Goal: Task Accomplishment & Management: Use online tool/utility

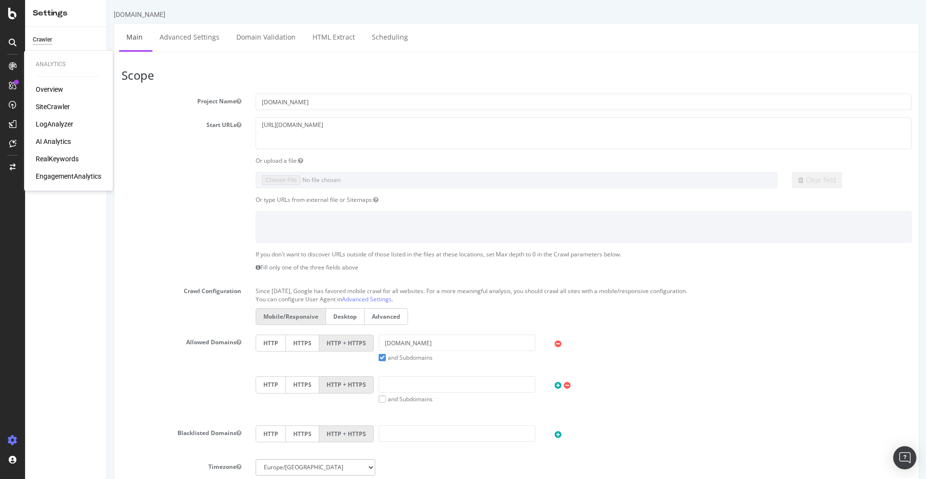
click at [57, 113] on div "Overview SiteCrawler LogAnalyzer AI Analytics RealKeywords EngagementAnalytics" at bounding box center [69, 132] width 66 height 97
click at [53, 109] on div "SiteCrawler" at bounding box center [53, 107] width 34 height 10
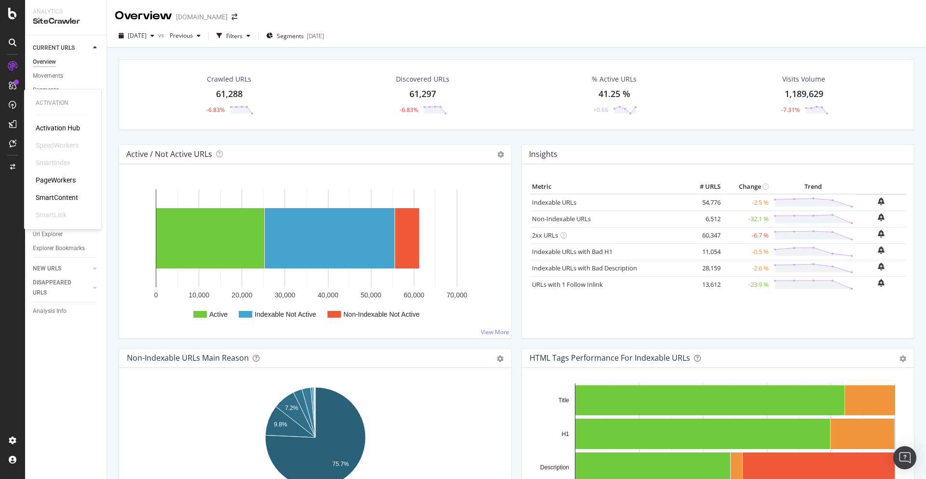
click at [54, 182] on div "PageWorkers" at bounding box center [56, 180] width 40 height 10
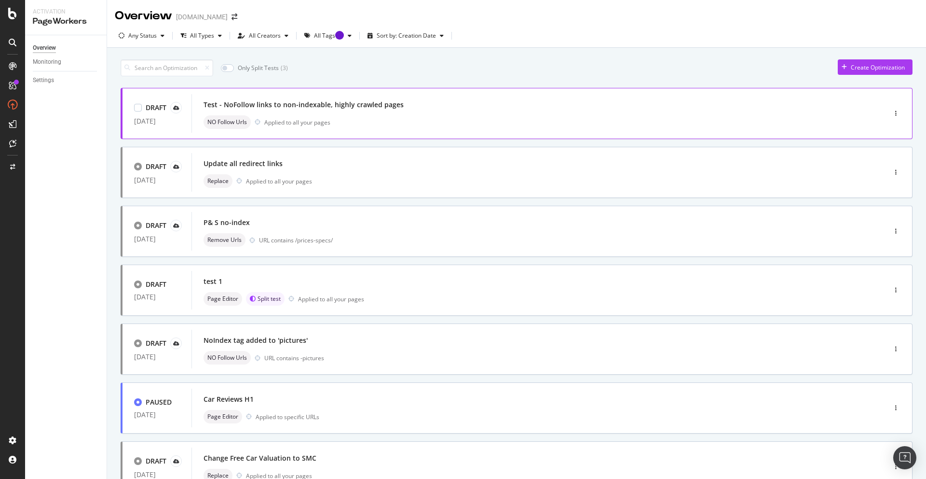
click at [441, 111] on div "Test - NoFollow links to non-indexable, highly crawled pages" at bounding box center [525, 105] width 642 height 14
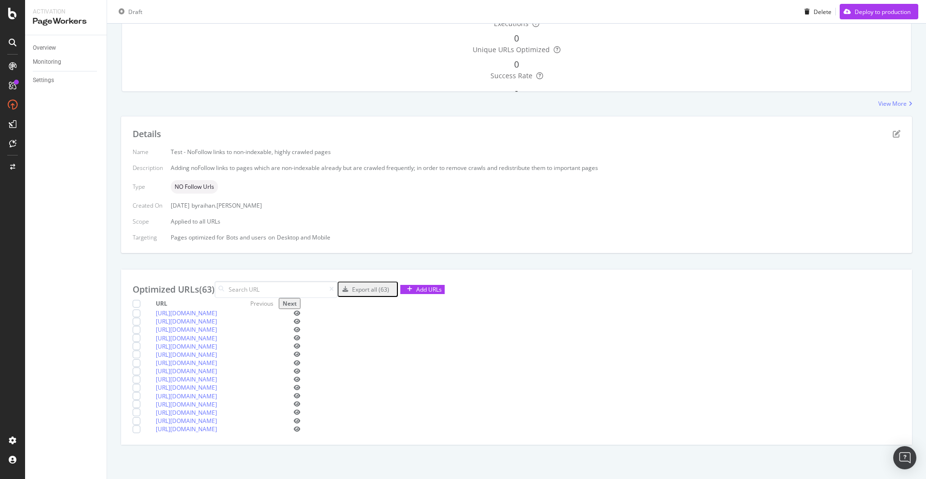
scroll to position [249, 0]
click at [454, 281] on div "Optimized URLs (63) Export all (63) Add URLs" at bounding box center [517, 289] width 768 height 17
click at [442, 285] on div "Add URLs" at bounding box center [429, 289] width 26 height 8
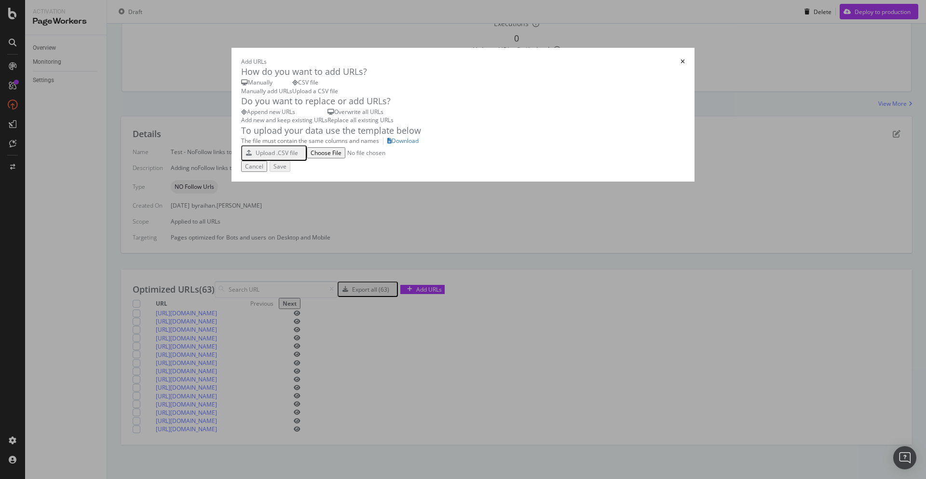
click at [685, 57] on div "Add URLs" at bounding box center [463, 61] width 444 height 8
click at [685, 59] on icon "times" at bounding box center [683, 62] width 4 height 6
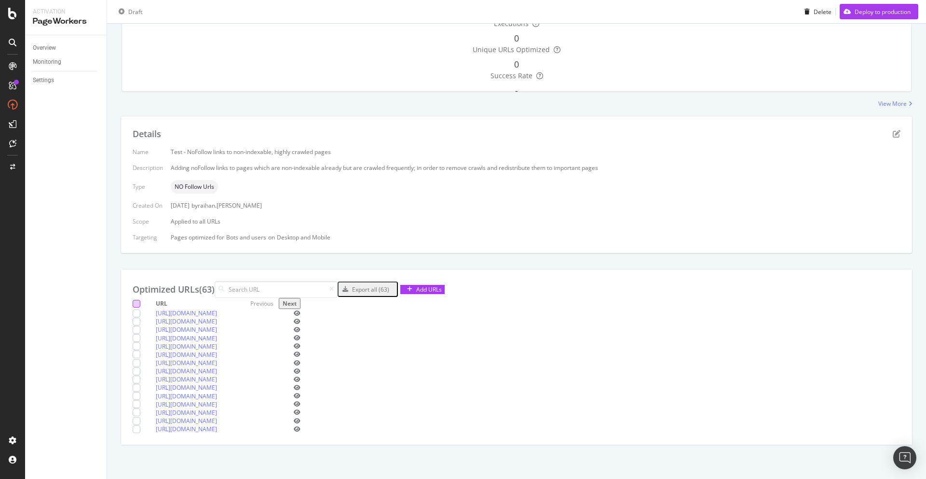
click at [140, 300] on div at bounding box center [137, 304] width 8 height 8
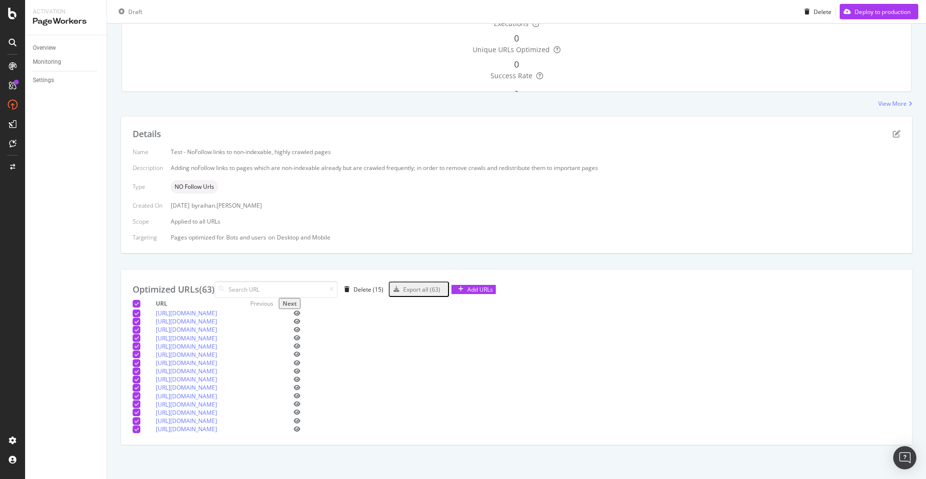
click at [441, 283] on div "Export all (63)" at bounding box center [415, 289] width 51 height 13
drag, startPoint x: 203, startPoint y: 183, endPoint x: 233, endPoint y: 189, distance: 31.0
click at [228, 309] on td "https://www.autoexpress.co.uk/106023/best-towbar-mounted-storage-boxes-pictures" at bounding box center [192, 313] width 72 height 8
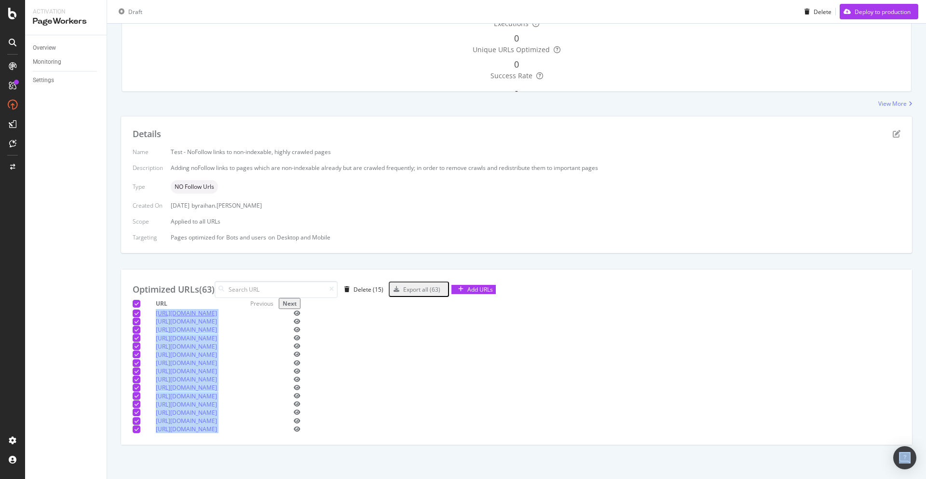
copy link "https://w"
click at [58, 163] on div "DataExports" at bounding box center [55, 165] width 38 height 10
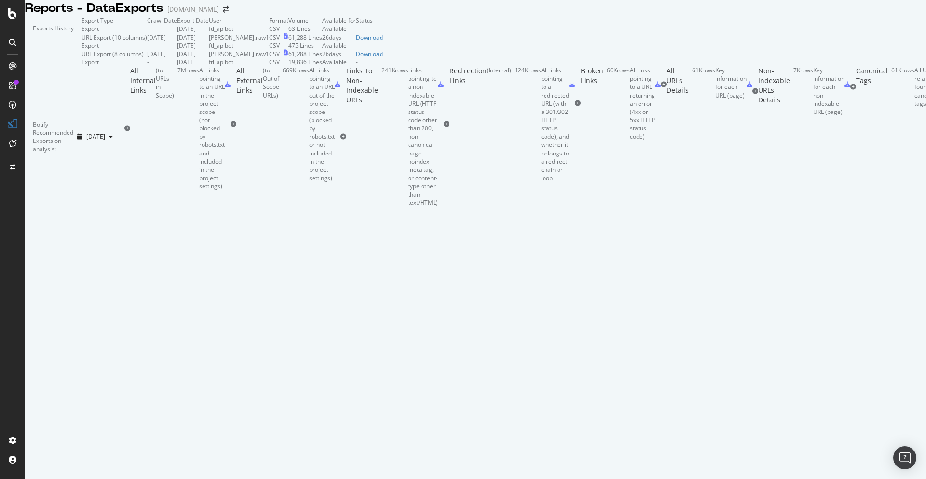
click at [269, 66] on td "ftl_apibot" at bounding box center [239, 62] width 60 height 8
click at [322, 41] on td "61,288 Lines" at bounding box center [306, 37] width 34 height 8
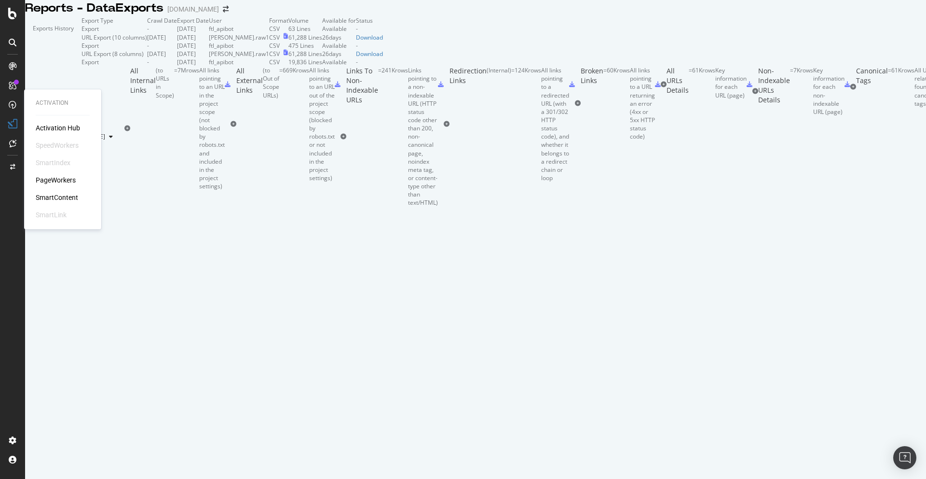
click at [57, 178] on div "PageWorkers" at bounding box center [56, 180] width 40 height 10
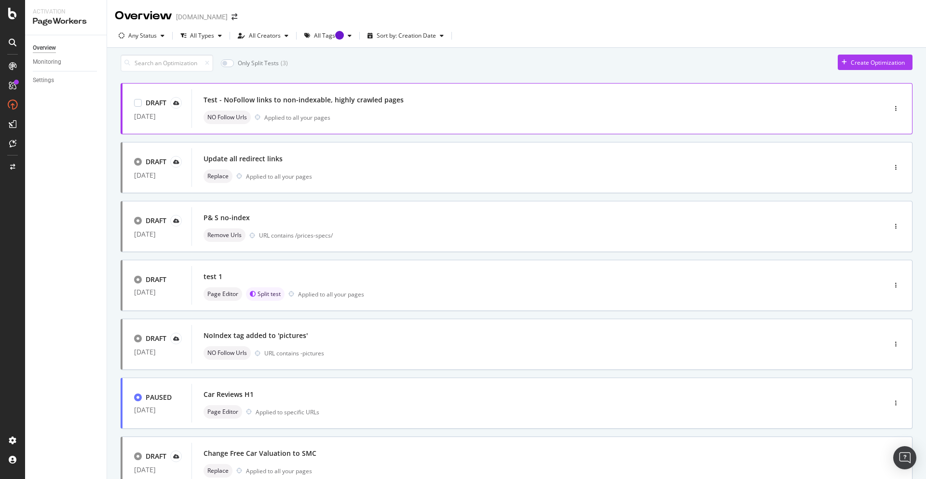
click at [412, 107] on div "Test - NoFollow links to non-indexable, highly crawled pages" at bounding box center [525, 100] width 642 height 14
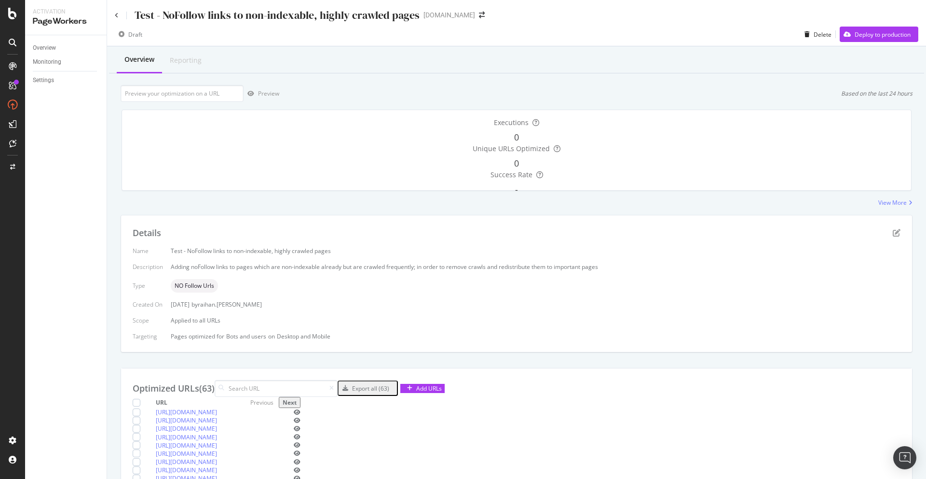
scroll to position [241, 0]
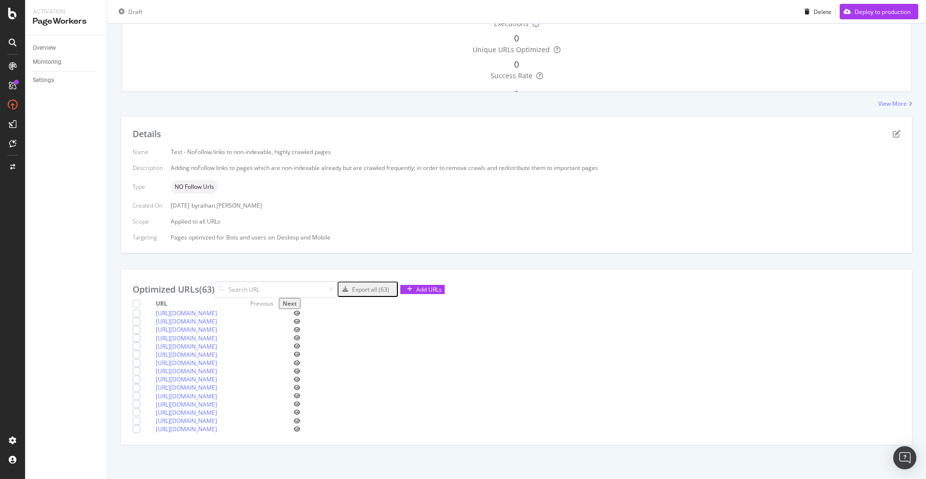
click at [301, 310] on icon "eye" at bounding box center [297, 313] width 7 height 6
click at [868, 15] on div "Deploy to production" at bounding box center [883, 11] width 56 height 8
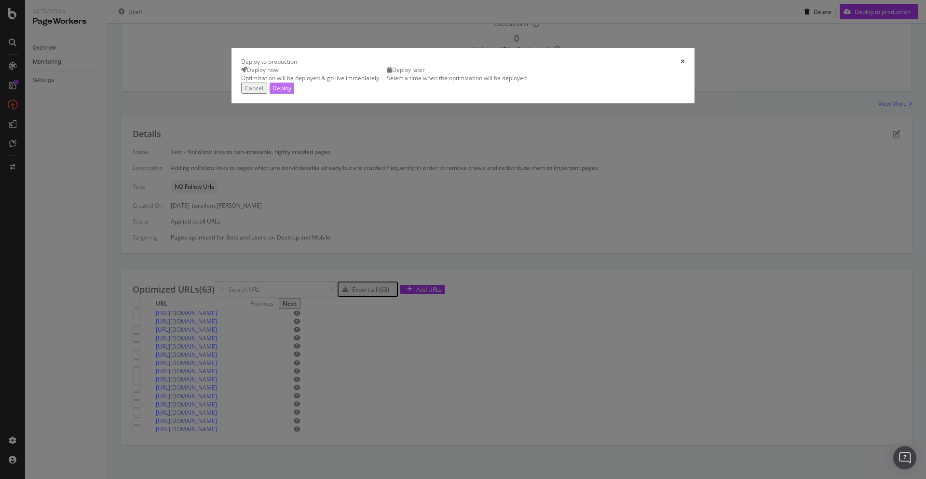
click at [291, 92] on div "Deploy" at bounding box center [282, 88] width 19 height 8
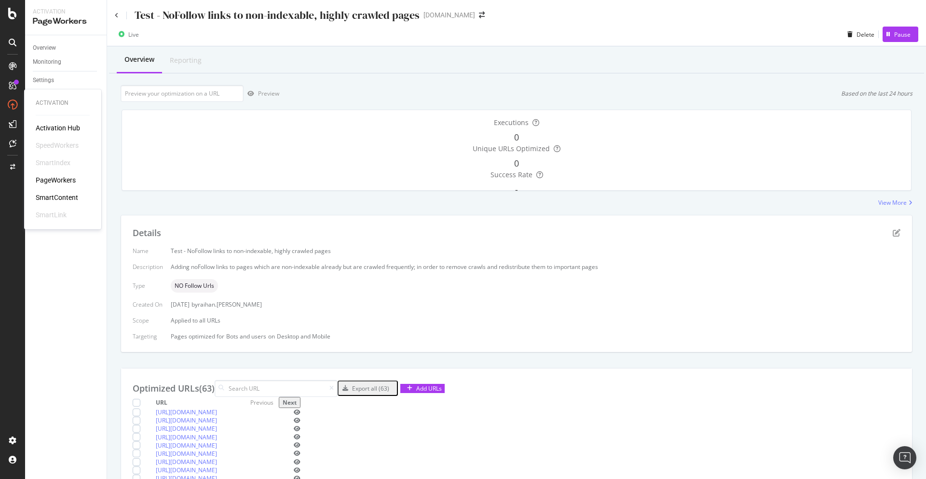
click at [65, 183] on div "PageWorkers" at bounding box center [56, 180] width 40 height 10
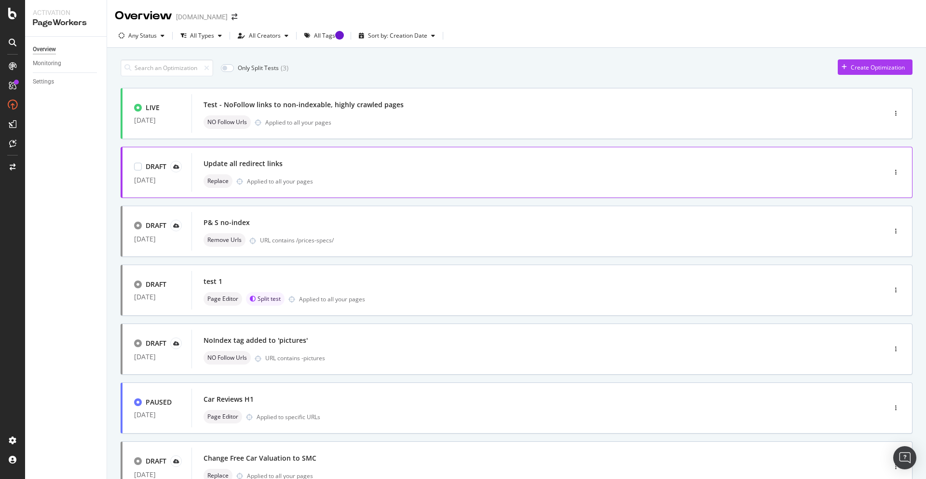
click at [381, 178] on div "Replace Applied to all your pages" at bounding box center [525, 181] width 642 height 14
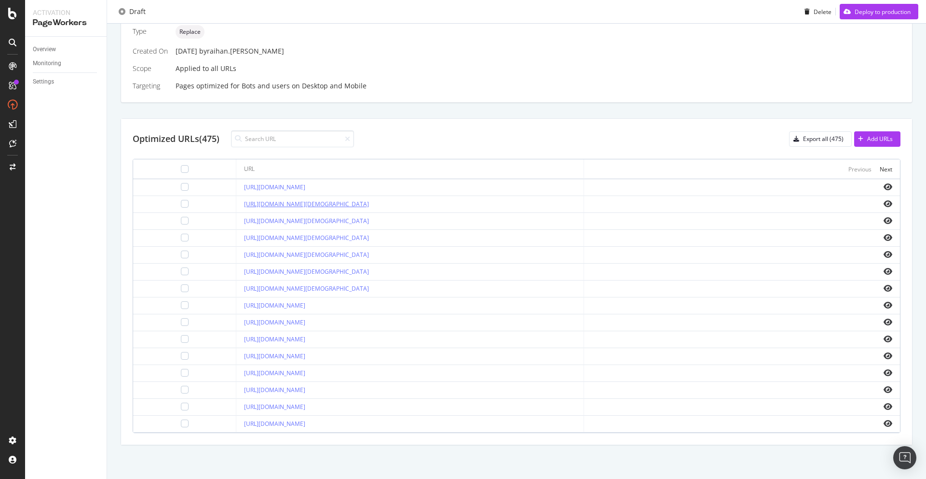
scroll to position [262, 0]
click at [369, 205] on link "[URL][DOMAIN_NAME][DEMOGRAPHIC_DATA]" at bounding box center [306, 204] width 125 height 8
click at [305, 359] on link "[URL][DOMAIN_NAME]" at bounding box center [274, 356] width 61 height 8
click at [812, 135] on div "Export all (475)" at bounding box center [823, 139] width 41 height 8
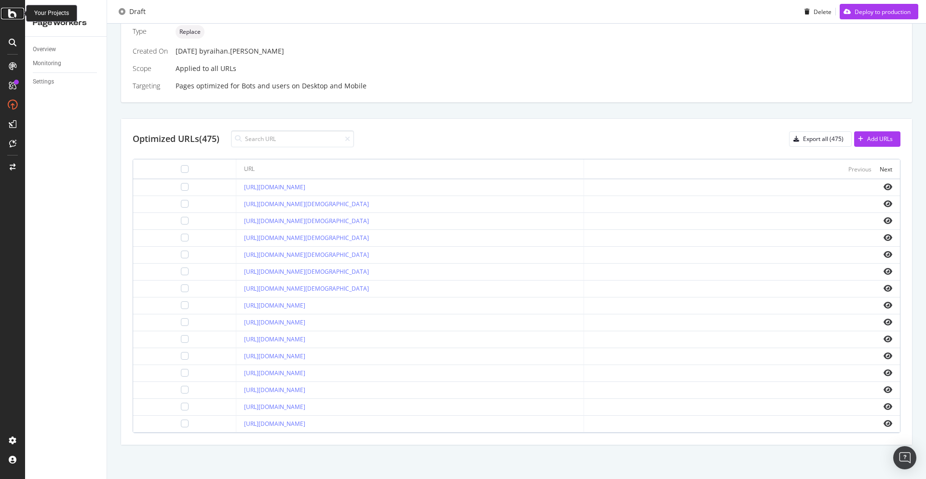
click at [6, 16] on div at bounding box center [12, 14] width 23 height 12
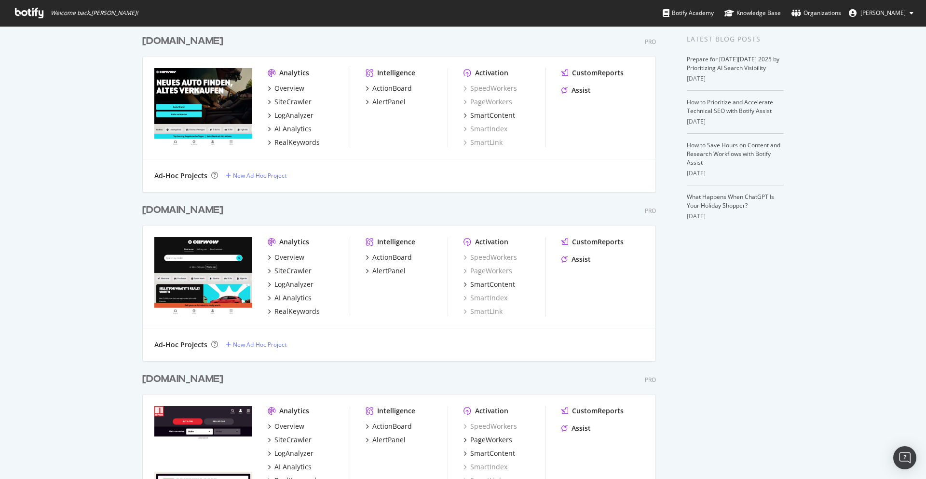
scroll to position [331, 0]
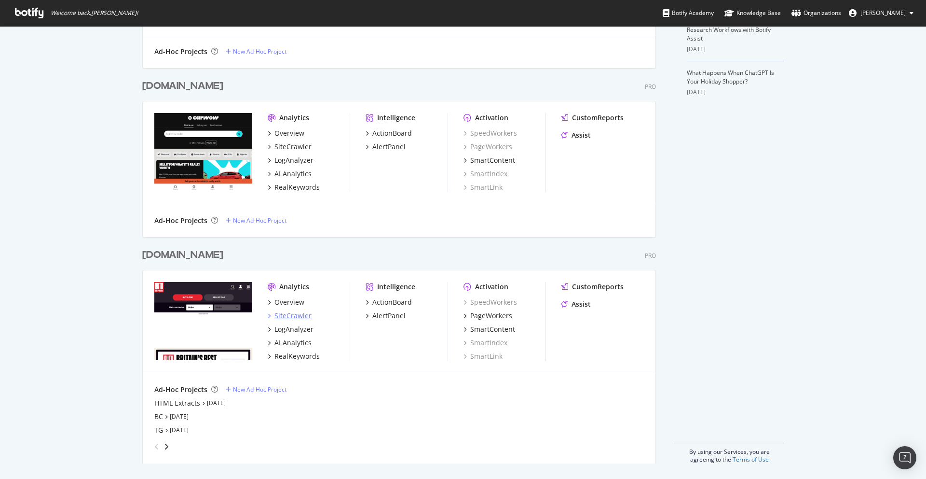
click at [285, 318] on div "SiteCrawler" at bounding box center [293, 316] width 37 height 10
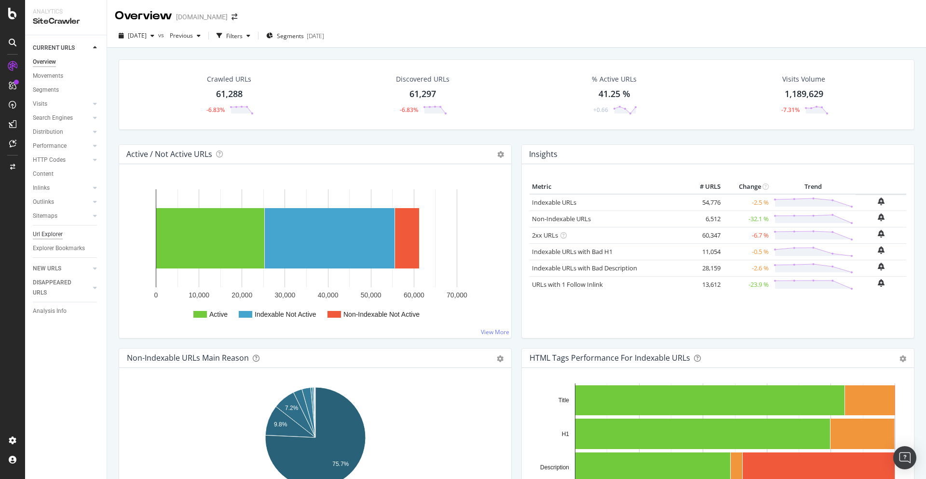
click at [47, 238] on div "Url Explorer" at bounding box center [48, 234] width 30 height 10
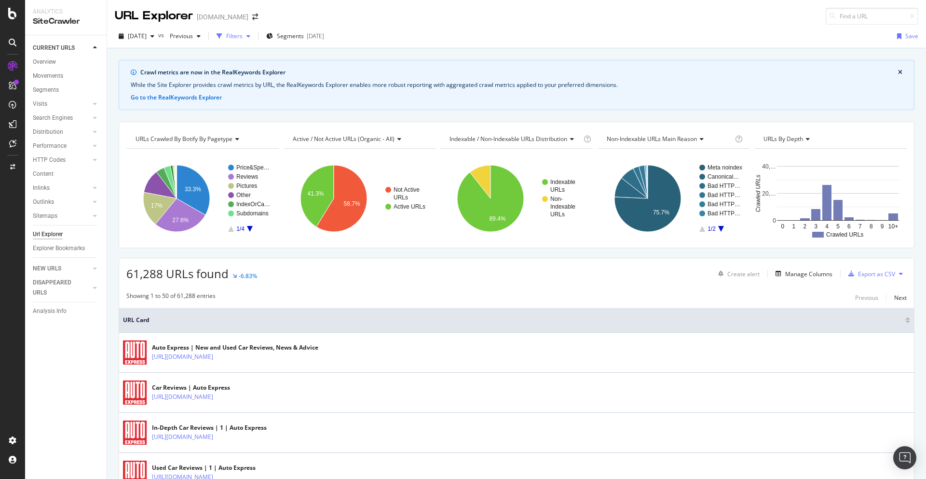
click at [243, 37] on div "Filters" at bounding box center [234, 36] width 16 height 8
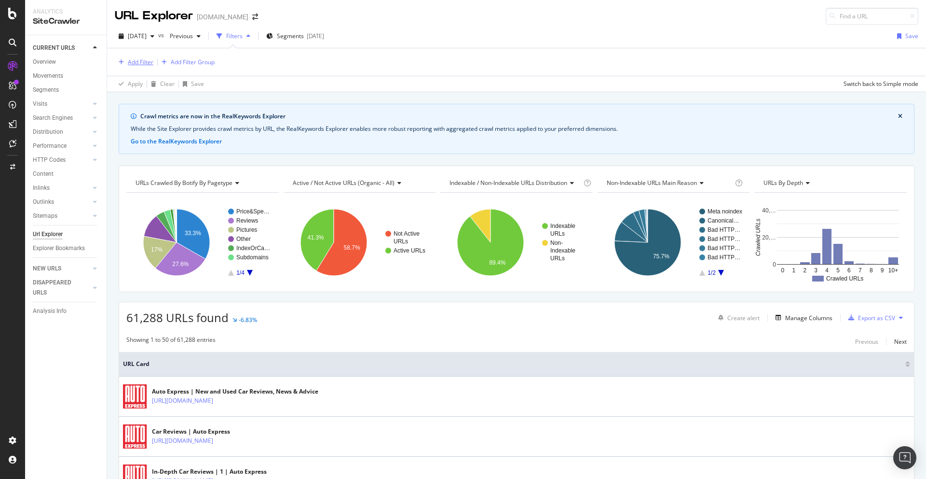
click at [143, 61] on div "Add Filter" at bounding box center [141, 62] width 26 height 8
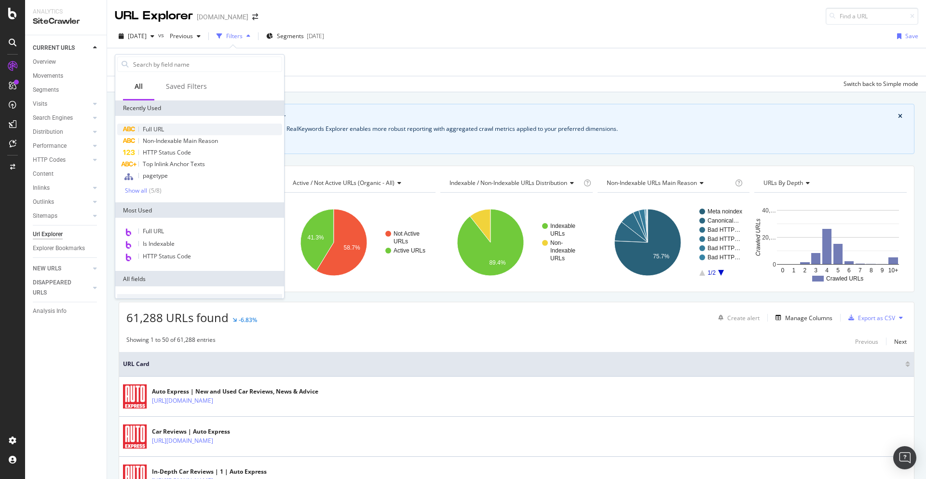
click at [174, 127] on div "Full URL" at bounding box center [199, 130] width 165 height 12
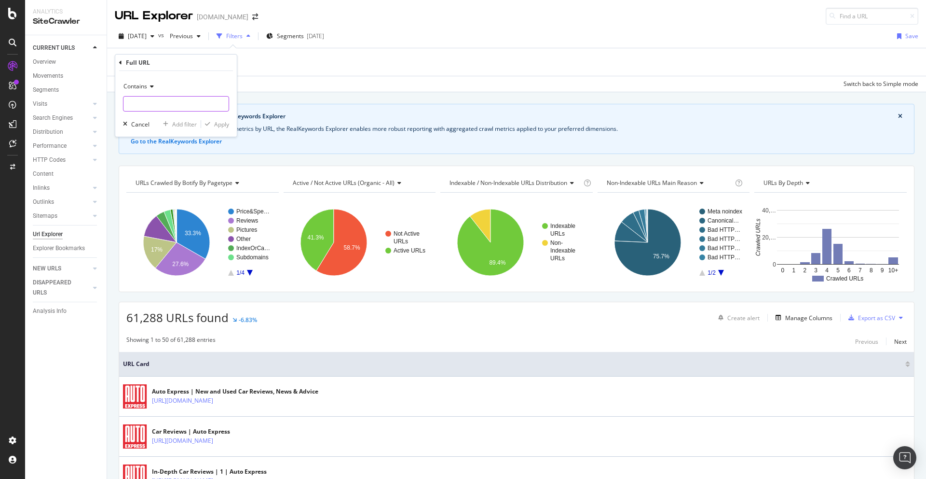
click at [155, 97] on input "text" at bounding box center [176, 103] width 105 height 15
type input "[DOMAIN_NAME]"
click at [219, 123] on div "Apply" at bounding box center [221, 124] width 15 height 8
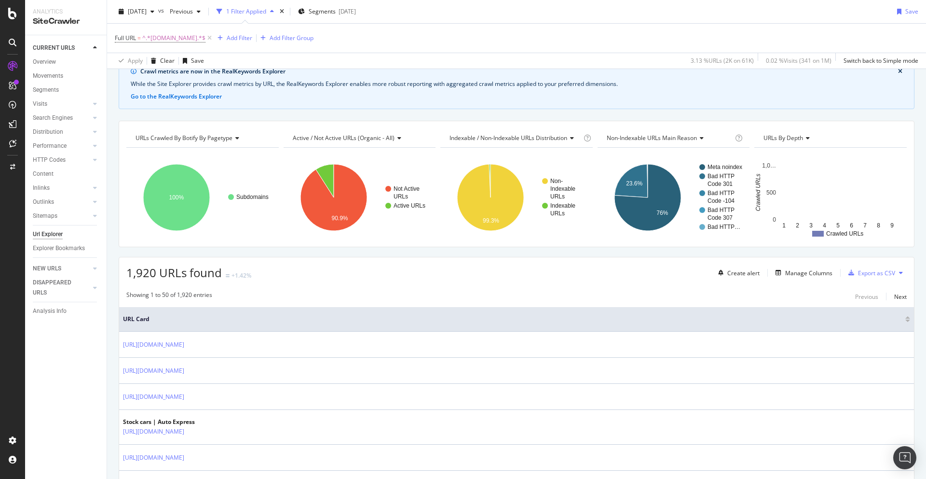
scroll to position [48, 0]
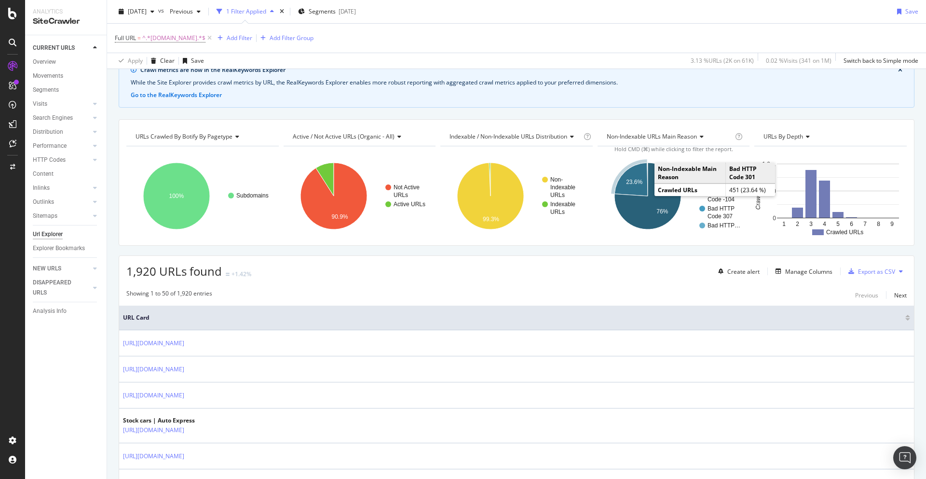
click at [643, 185] on icon "A chart." at bounding box center [631, 179] width 33 height 33
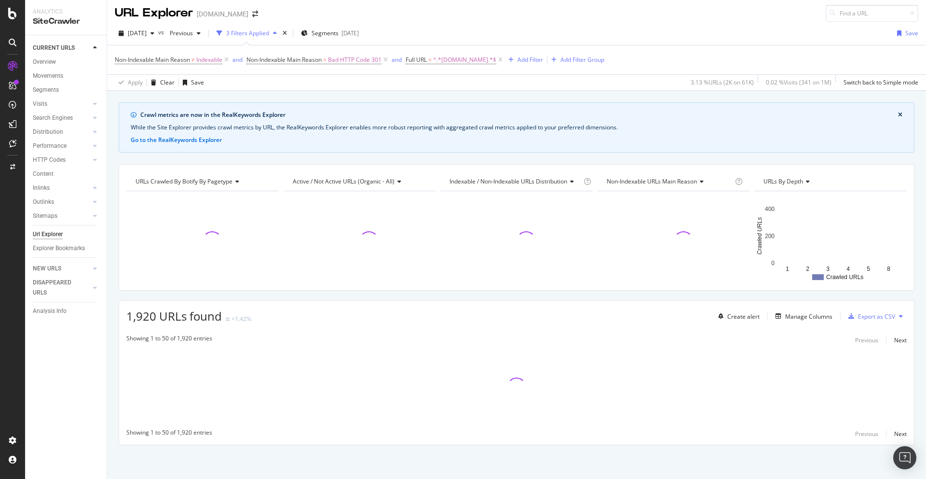
scroll to position [48, 0]
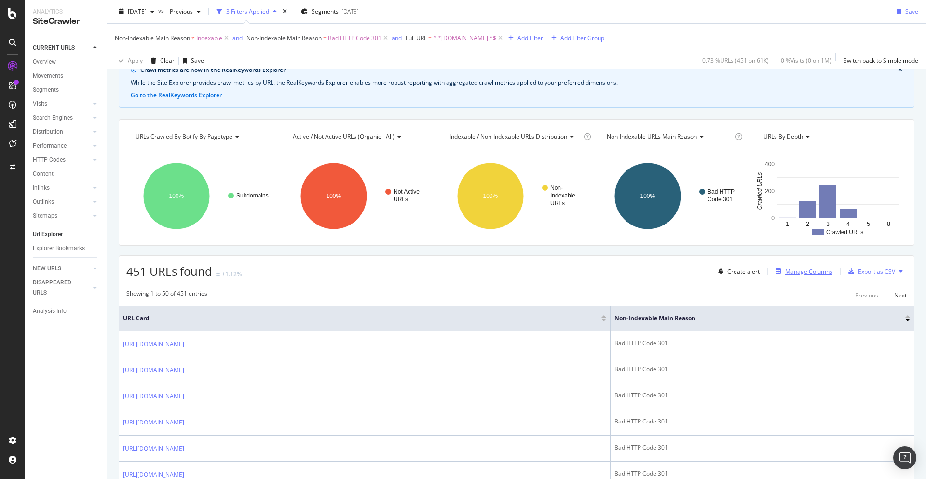
click at [801, 272] on div "Manage Columns" at bounding box center [809, 271] width 47 height 8
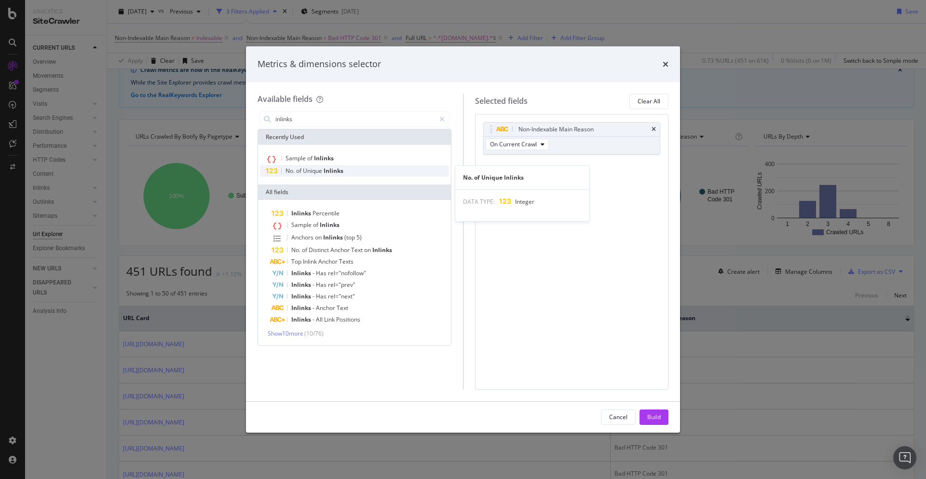
click at [327, 169] on span "Inlinks" at bounding box center [334, 170] width 20 height 8
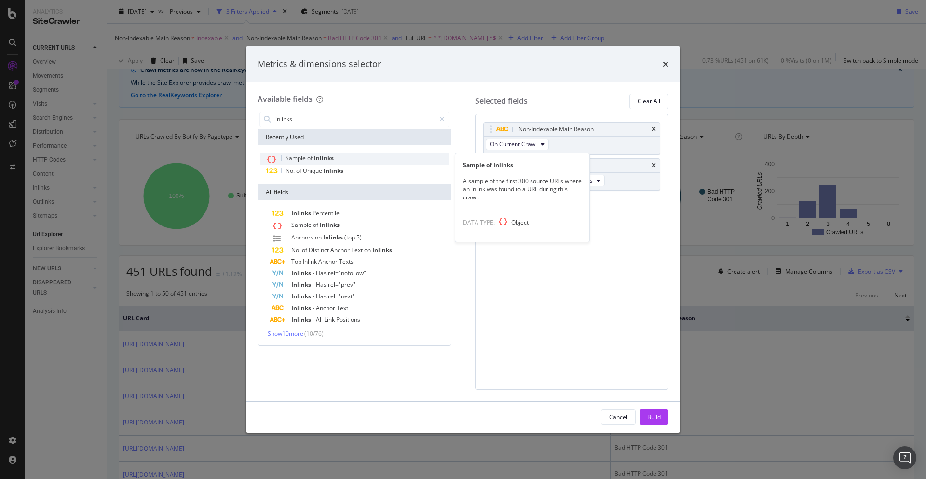
click at [333, 158] on div "Sample of Inlinks" at bounding box center [354, 158] width 189 height 13
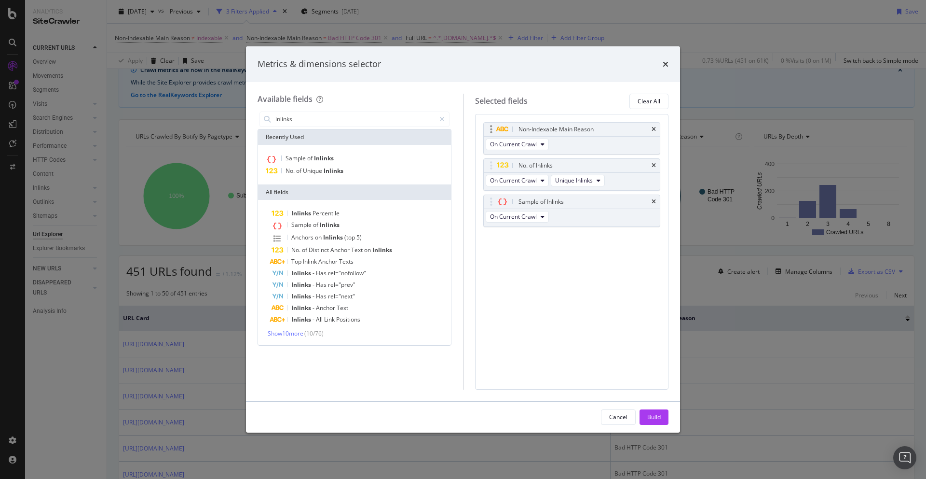
click at [650, 129] on div "Non-Indexable Main Reason" at bounding box center [572, 130] width 177 height 14
click at [655, 128] on icon "times" at bounding box center [654, 129] width 4 height 6
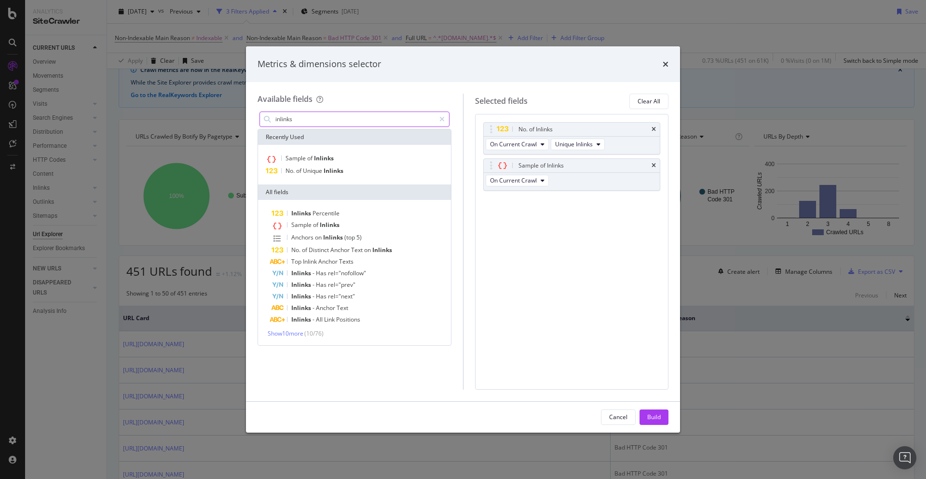
click at [344, 115] on input "inlinks" at bounding box center [355, 119] width 161 height 14
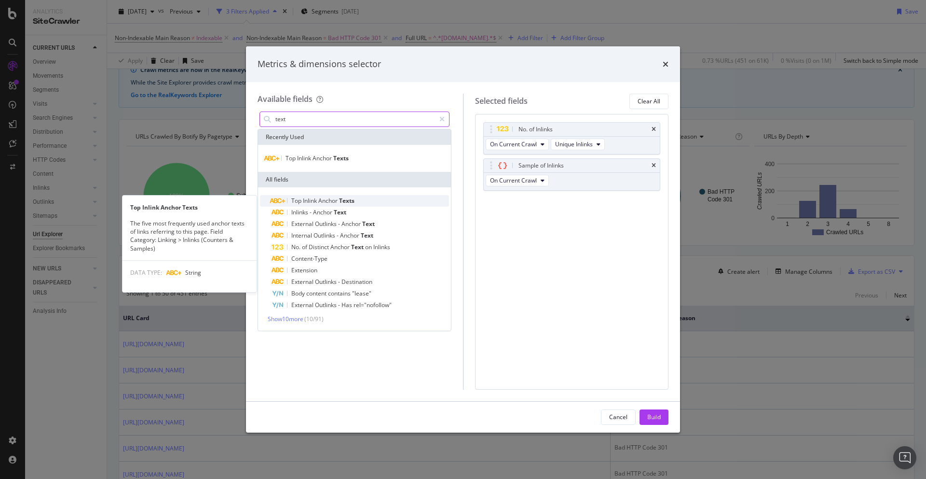
type input "text"
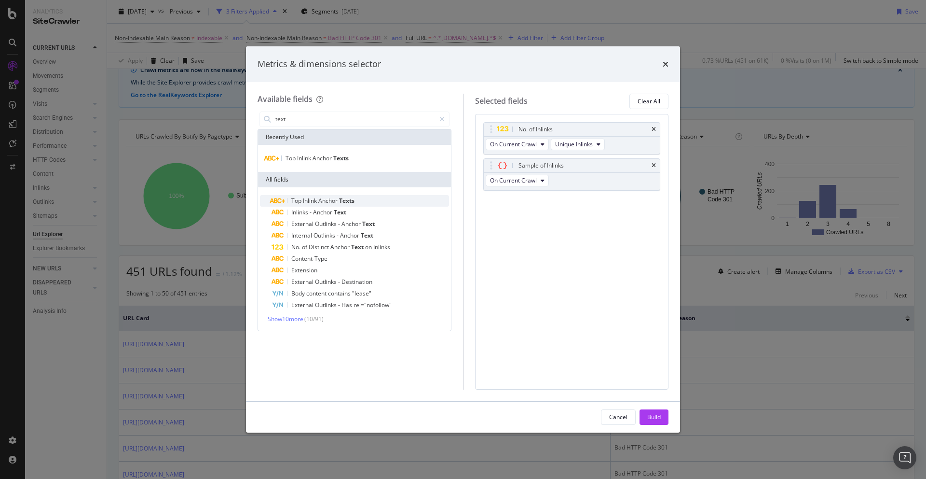
click at [373, 201] on div "Top Inlink Anchor Texts" at bounding box center [361, 201] width 178 height 12
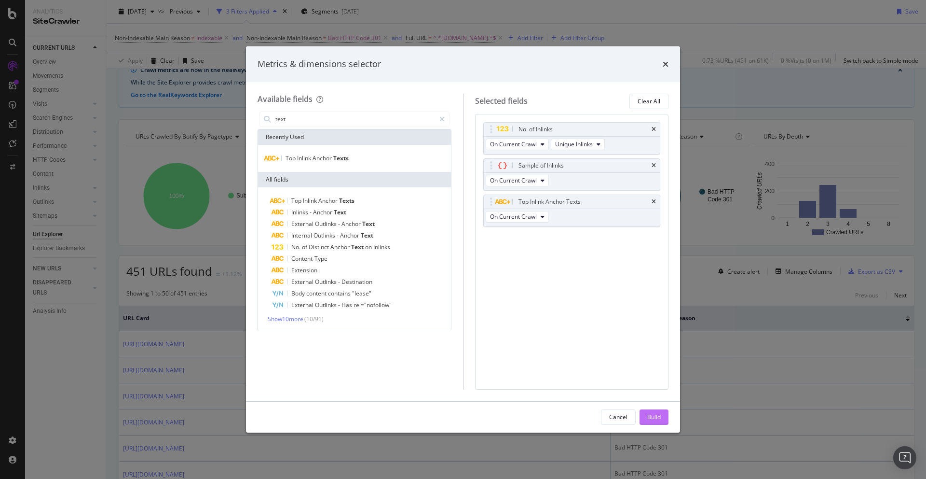
click at [656, 418] on div "Build" at bounding box center [655, 417] width 14 height 8
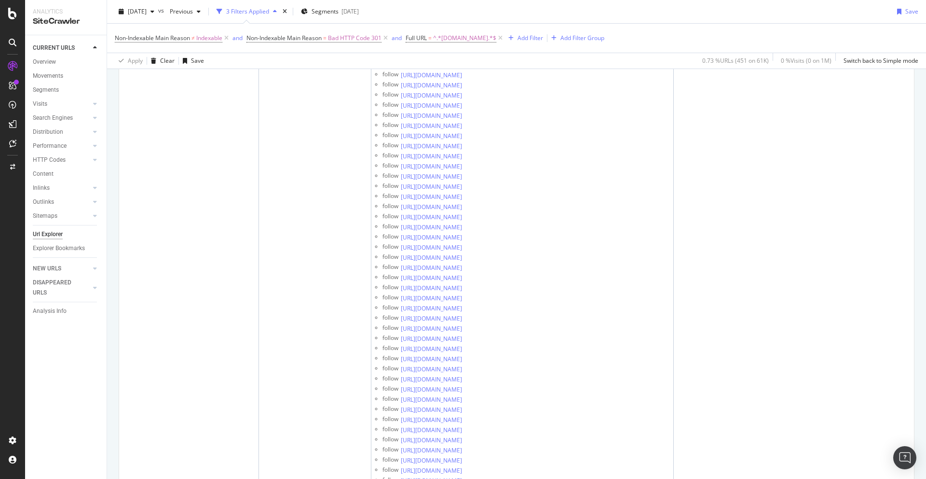
scroll to position [5043, 0]
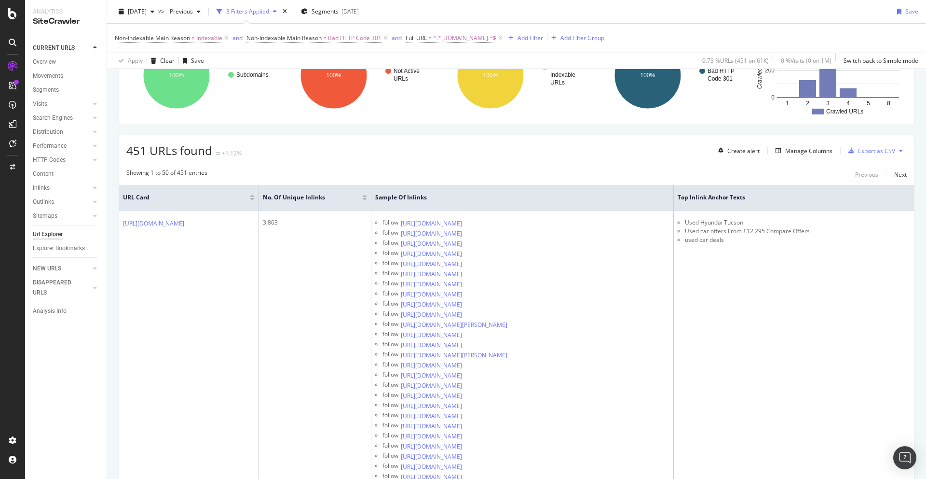
scroll to position [0, 0]
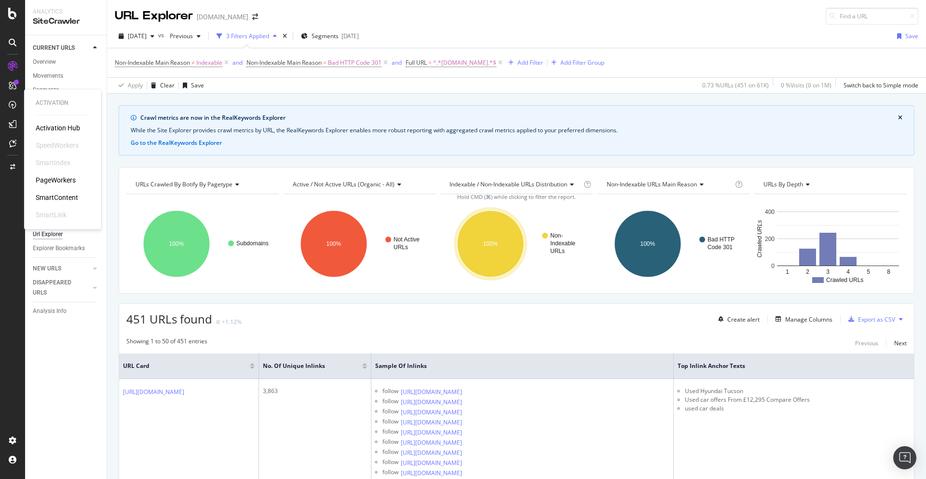
click at [56, 179] on div "PageWorkers" at bounding box center [56, 180] width 40 height 10
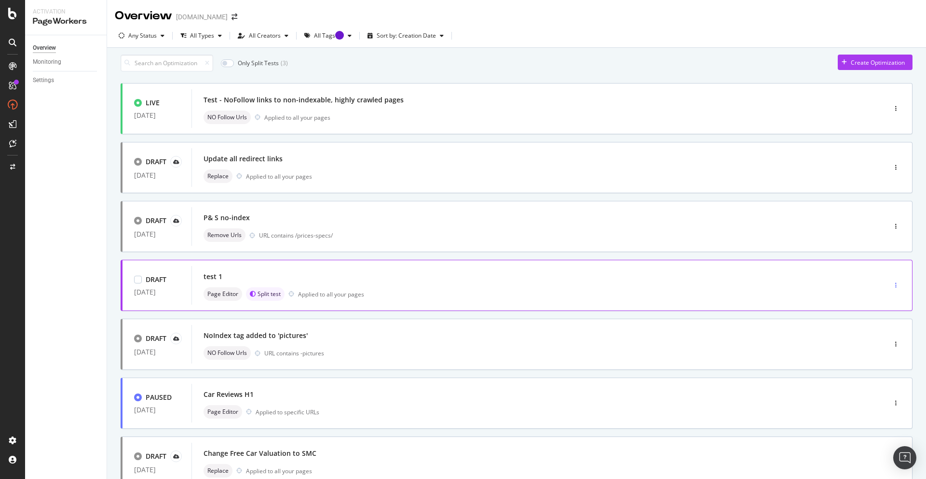
click at [896, 288] on icon "button" at bounding box center [896, 285] width 1 height 6
click at [884, 355] on div "Delete" at bounding box center [886, 356] width 18 height 8
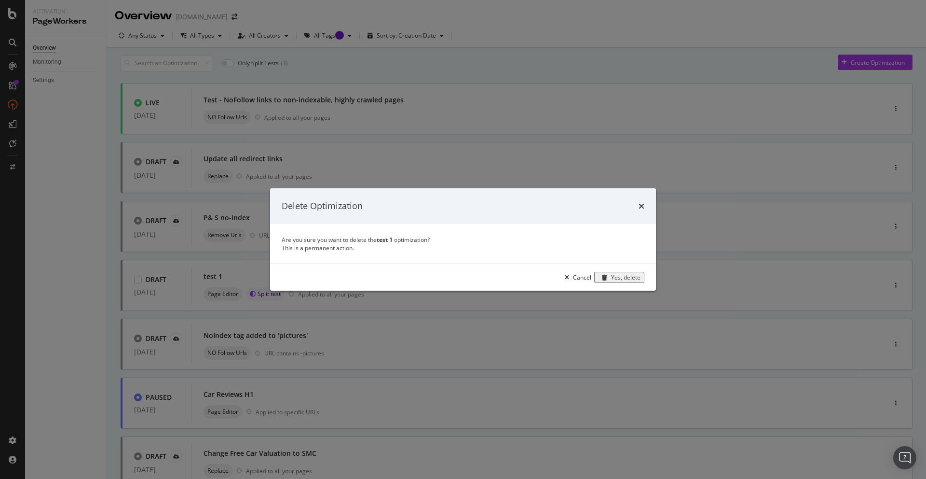
click at [636, 281] on div "Yes, delete" at bounding box center [625, 277] width 29 height 8
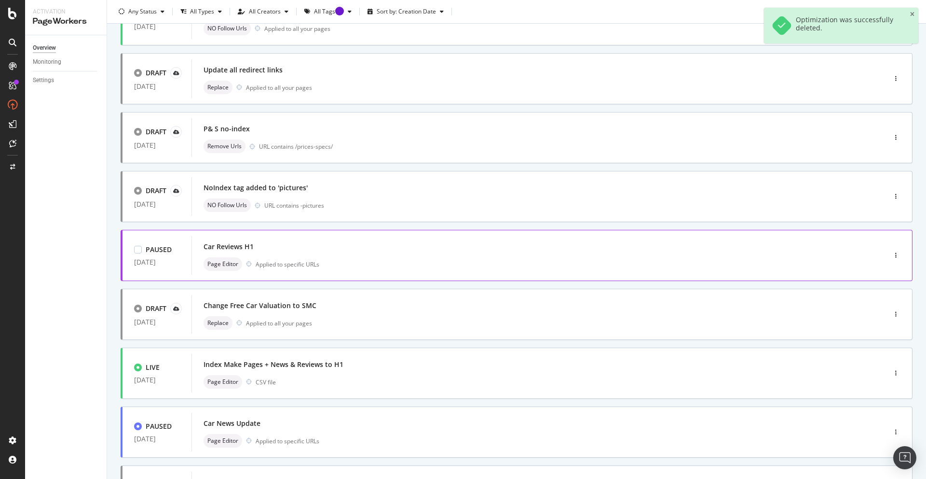
scroll to position [167, 0]
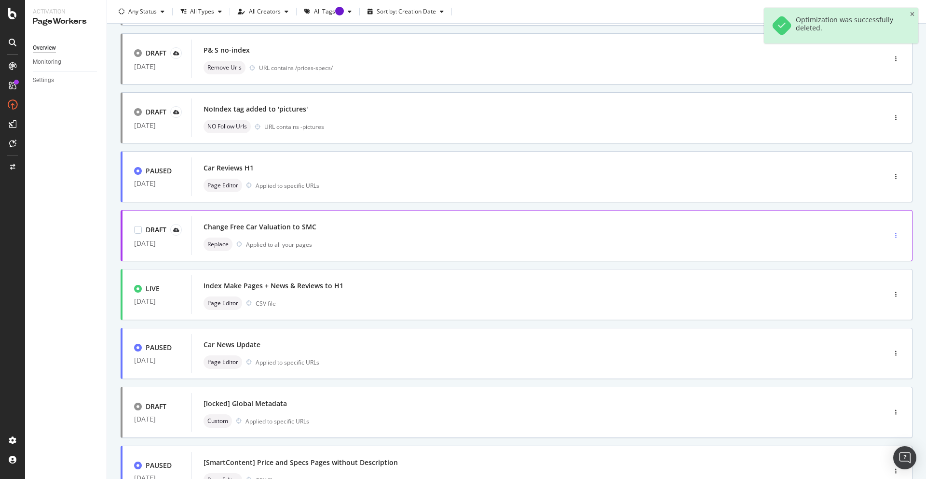
click at [897, 238] on div "button" at bounding box center [896, 236] width 9 height 6
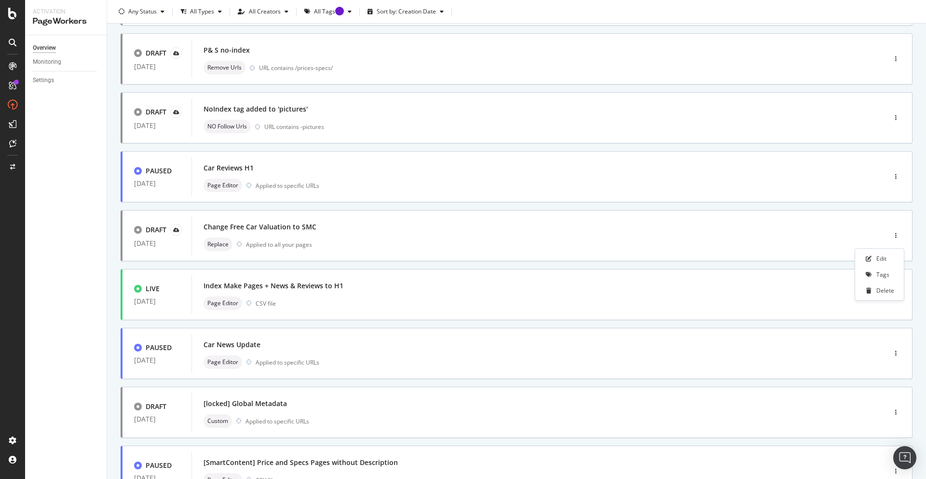
click at [679, 329] on div "LIVE [DATE] Test - NoFollow links to non-indexable, highly crawled pages NO Fol…" at bounding box center [517, 220] width 792 height 609
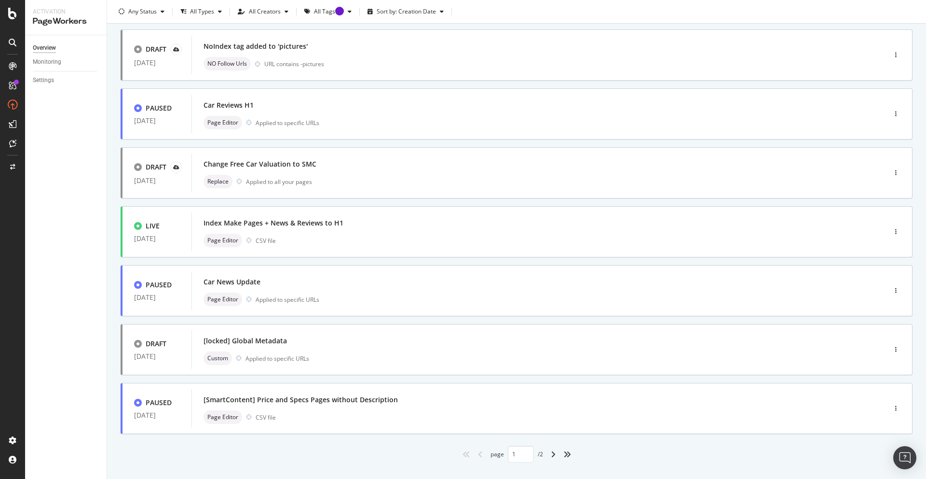
scroll to position [252, 0]
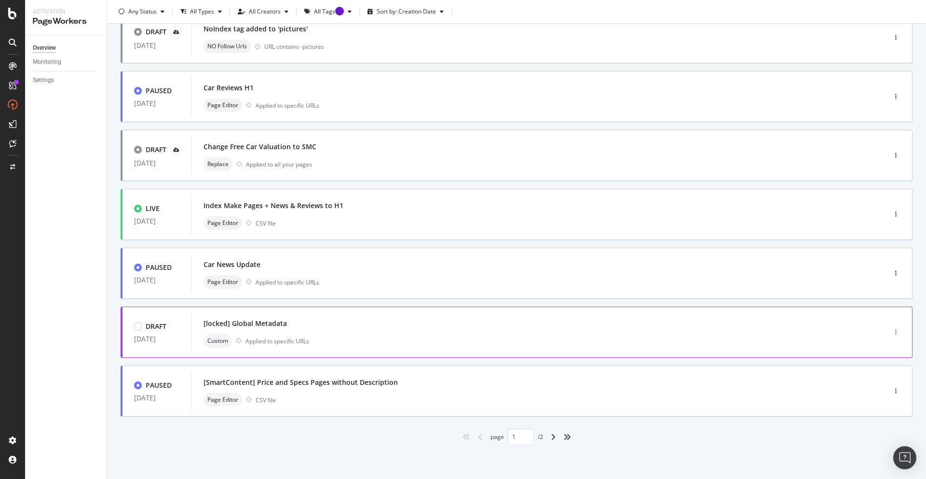
click at [899, 332] on div "button" at bounding box center [896, 332] width 9 height 6
click at [881, 362] on div "Delete" at bounding box center [886, 366] width 18 height 8
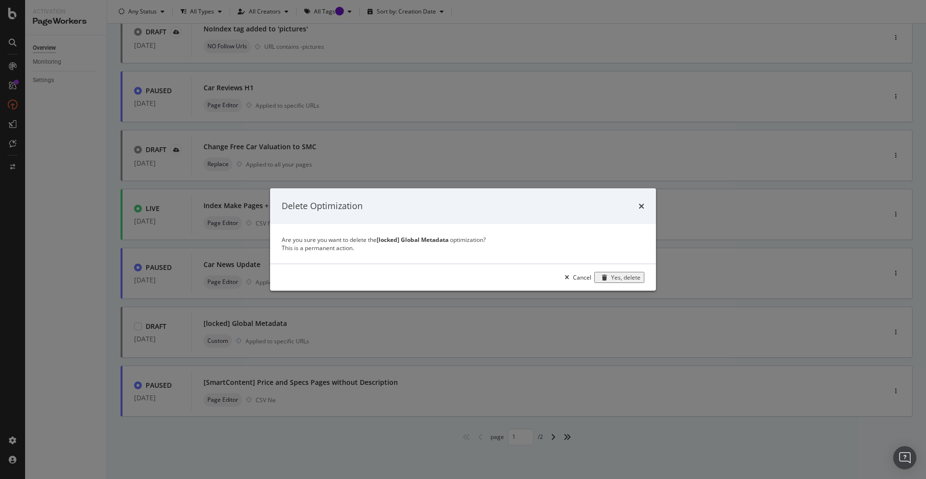
click at [633, 281] on div "Yes, delete" at bounding box center [625, 277] width 29 height 8
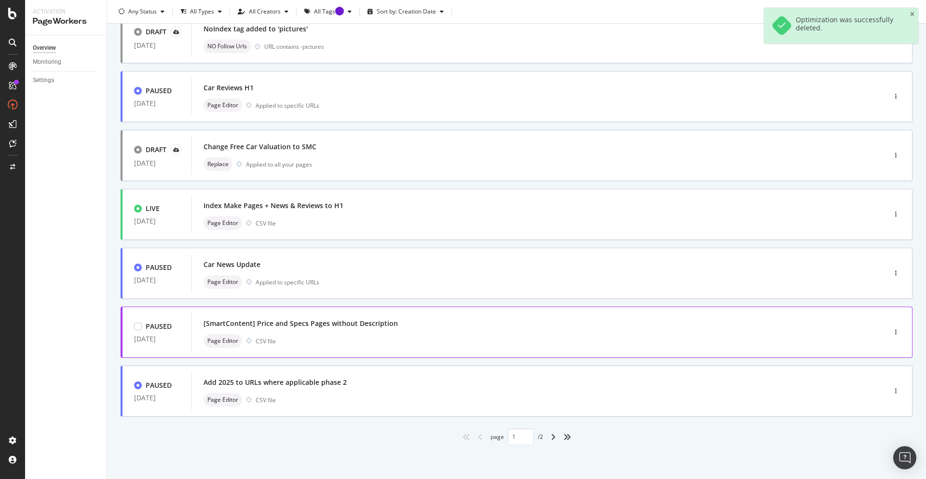
click at [616, 340] on div "Page Editor CSV file" at bounding box center [525, 341] width 642 height 14
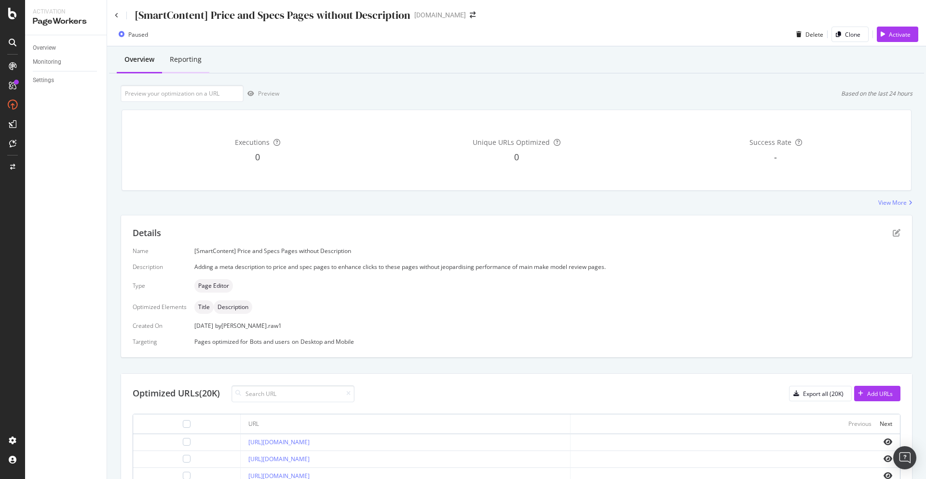
click at [196, 65] on div "Reporting" at bounding box center [185, 60] width 47 height 27
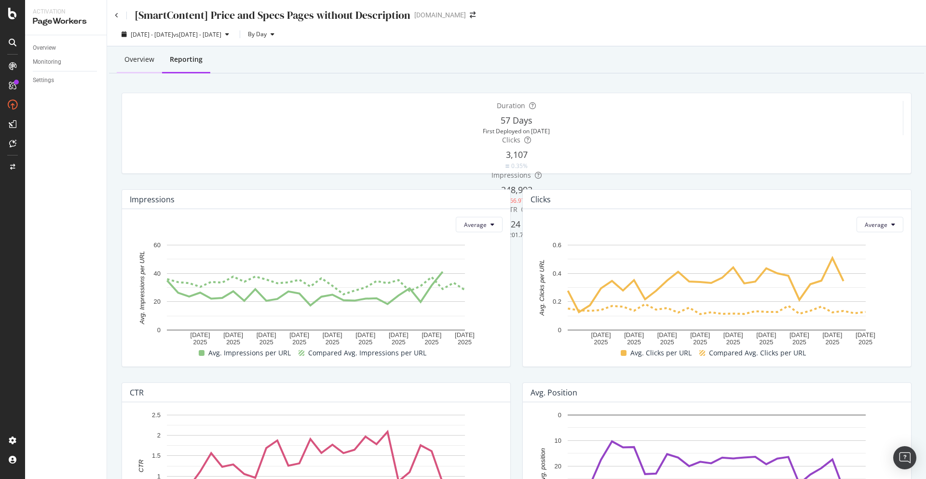
click at [132, 66] on div "Overview" at bounding box center [139, 60] width 45 height 27
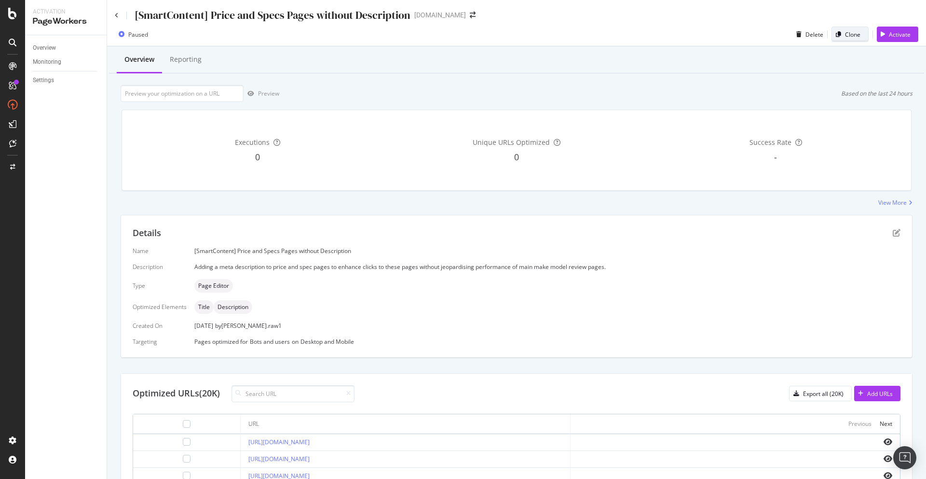
click at [845, 37] on div "button" at bounding box center [838, 34] width 13 height 6
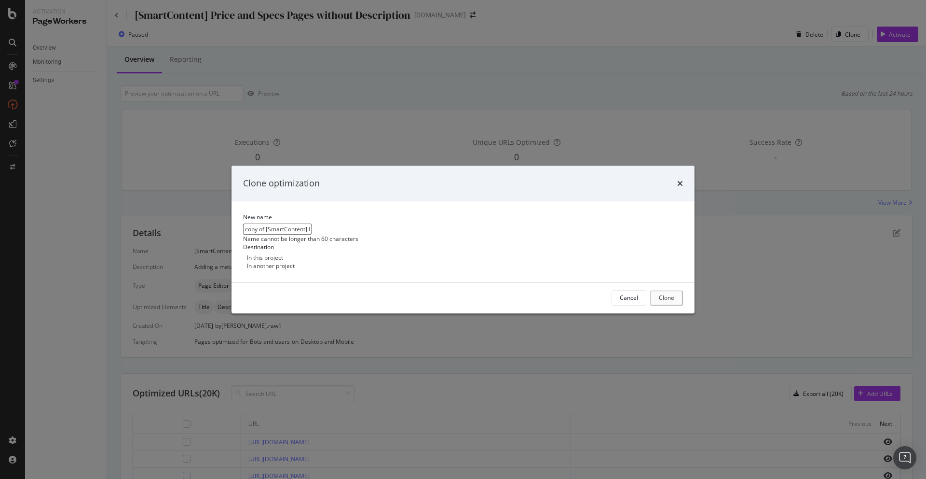
click at [295, 270] on div "In another project" at bounding box center [271, 266] width 48 height 8
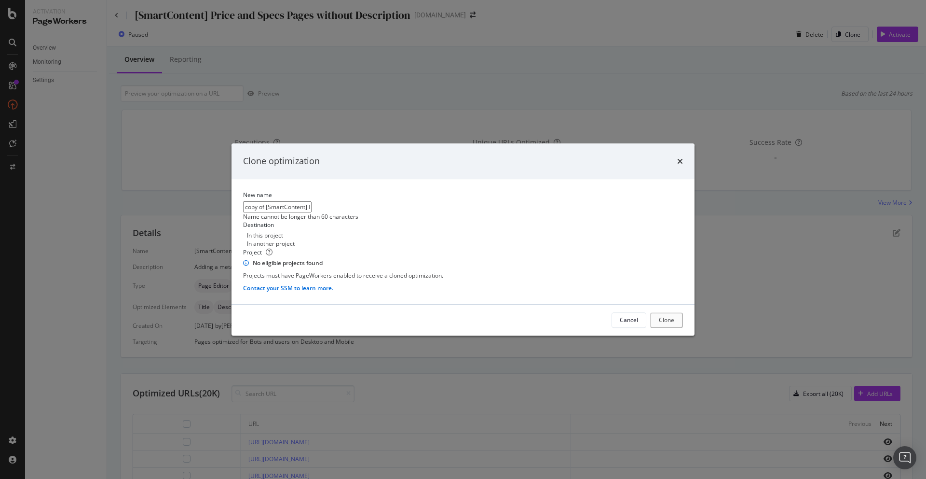
click at [283, 231] on div "In this project" at bounding box center [265, 235] width 36 height 8
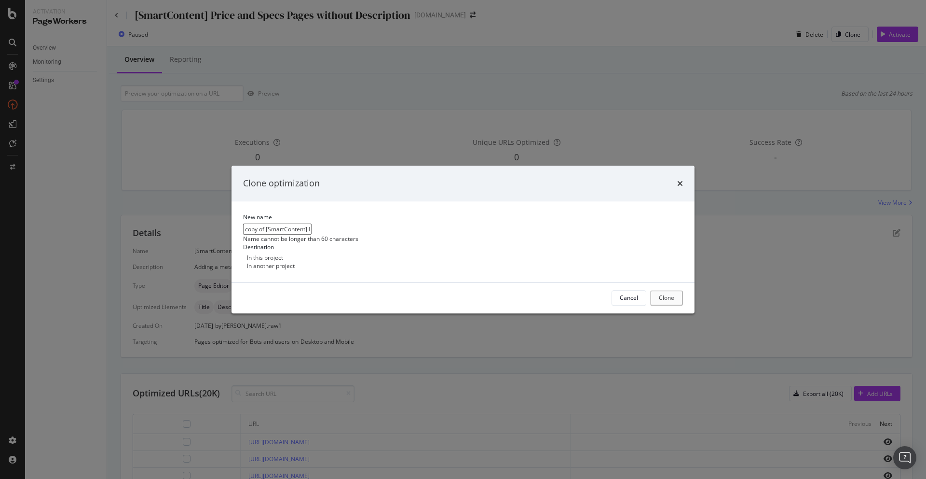
click at [312, 223] on input "copy of [SmartContent] Price and Specs Pages without Description" at bounding box center [277, 228] width 69 height 11
drag, startPoint x: 399, startPoint y: 218, endPoint x: 246, endPoint y: 222, distance: 152.6
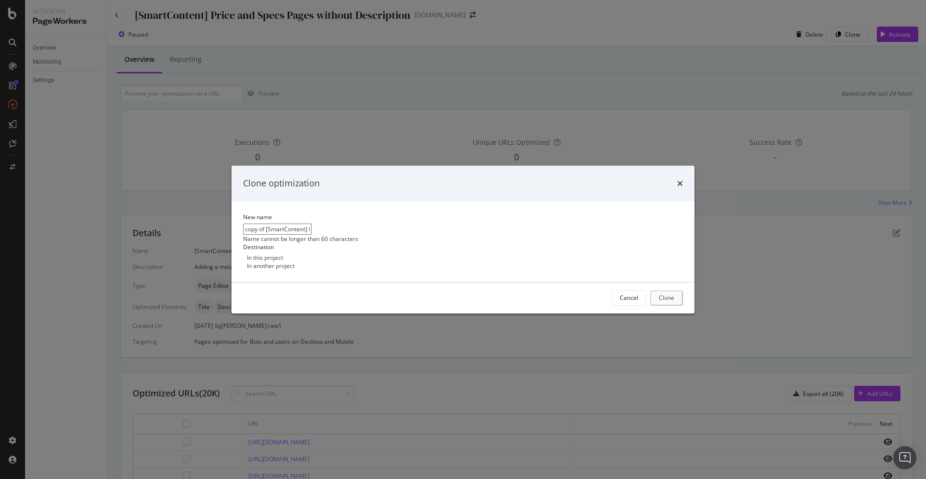
click at [249, 222] on div "Clone optimization New name copy of [SmartContent] Price and Specs Pages withou…" at bounding box center [463, 239] width 926 height 479
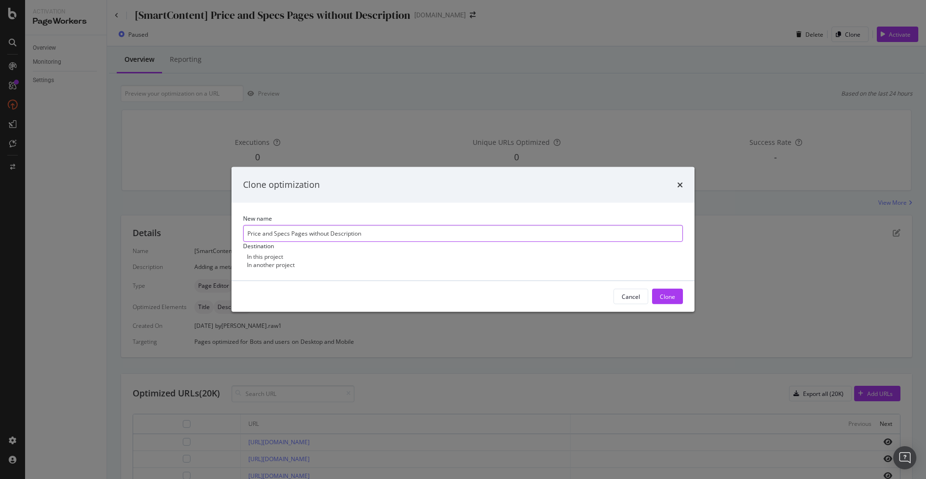
click at [470, 229] on input "Price and Specs Pages without Description" at bounding box center [463, 233] width 440 height 17
type input "Price and Specs Pages without Description v2"
click at [660, 301] on div "Clone" at bounding box center [667, 296] width 15 height 8
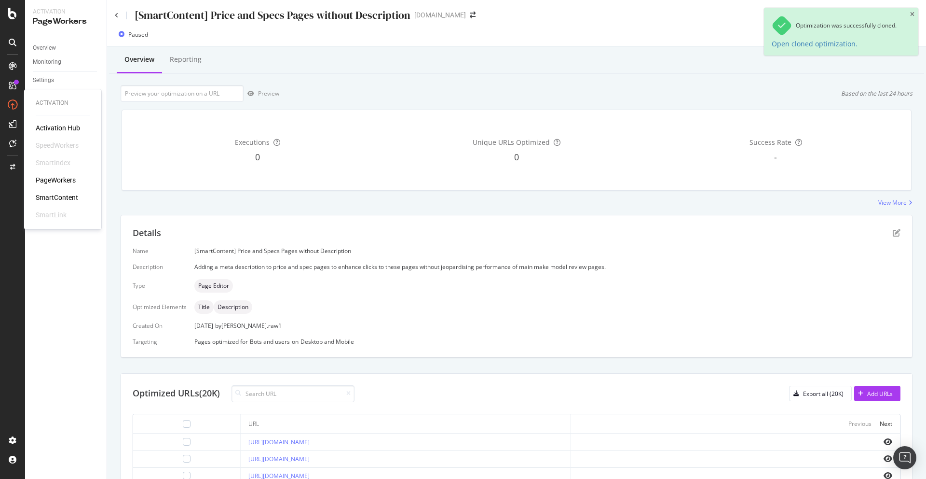
click at [54, 178] on div "PageWorkers" at bounding box center [56, 180] width 40 height 10
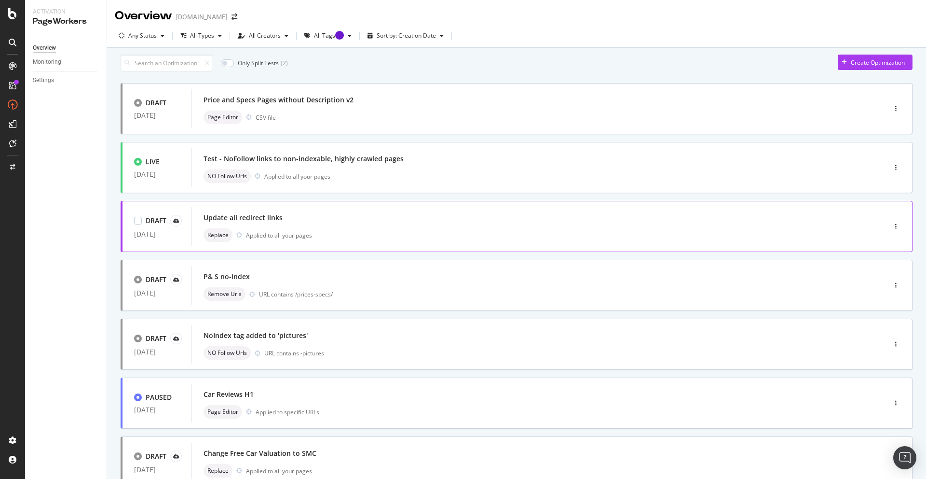
click at [481, 224] on div "Update all redirect links" at bounding box center [525, 218] width 642 height 14
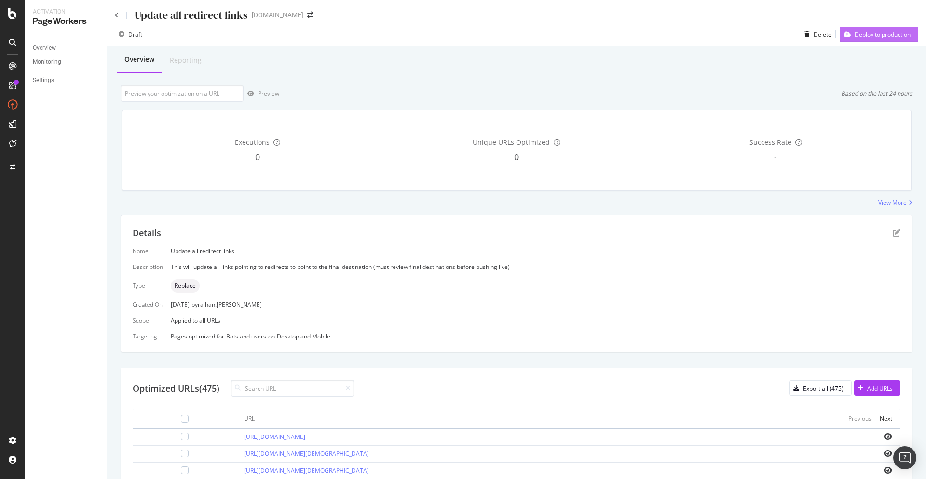
click at [858, 36] on div "Deploy to production" at bounding box center [883, 34] width 56 height 8
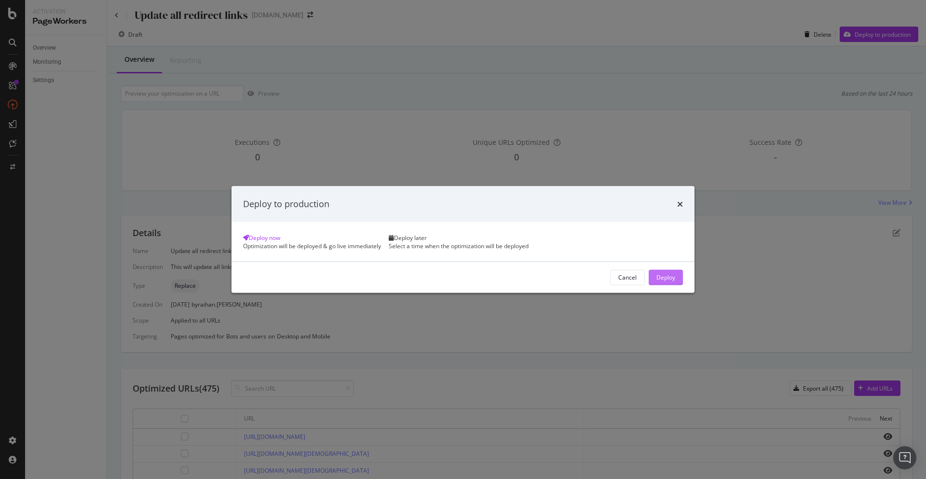
click at [657, 284] on div "Deploy" at bounding box center [666, 277] width 19 height 14
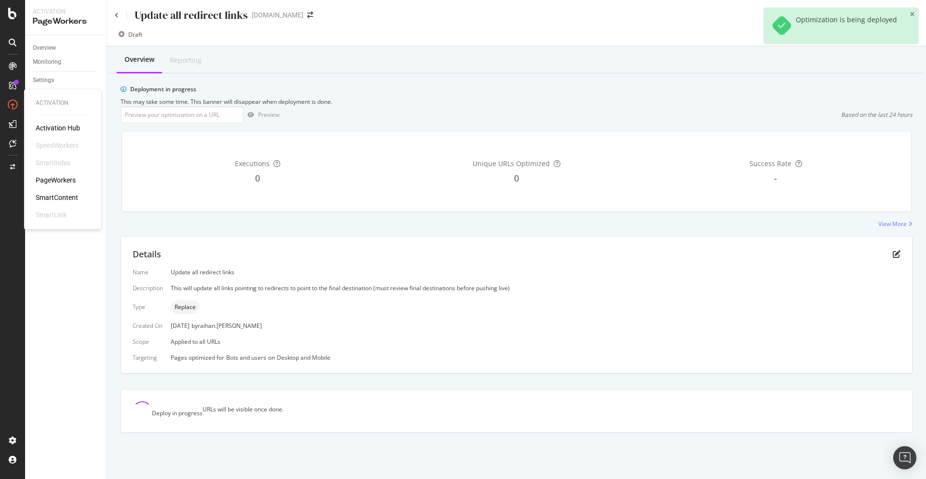
click at [57, 178] on div "PageWorkers" at bounding box center [56, 180] width 40 height 10
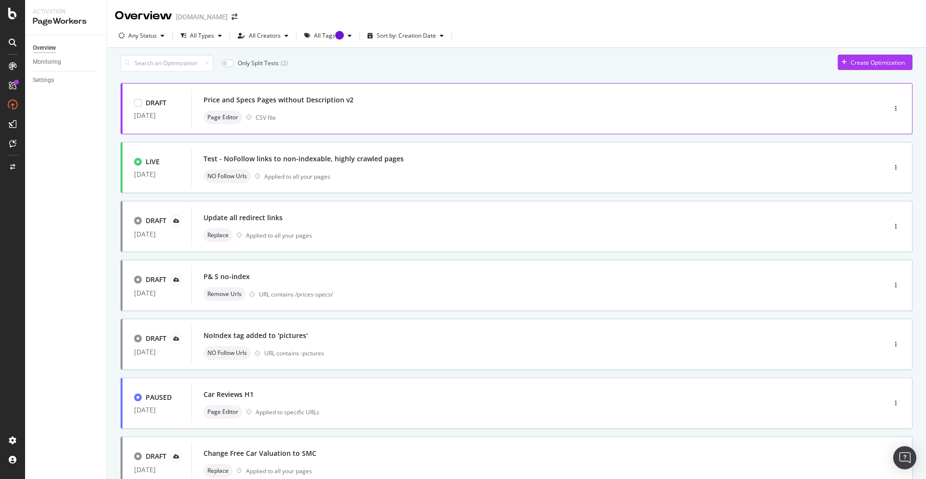
click at [372, 121] on div "Page Editor CSV file" at bounding box center [525, 118] width 642 height 14
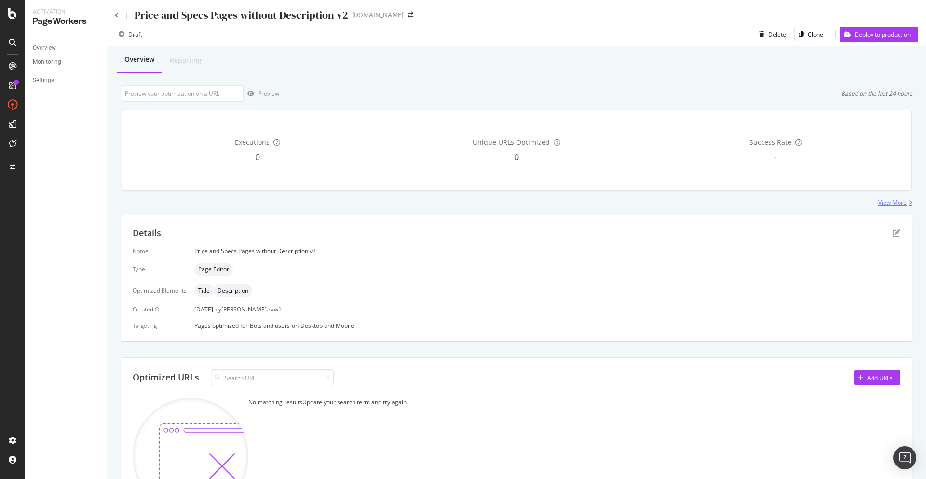
click at [886, 201] on div "View More" at bounding box center [893, 202] width 28 height 8
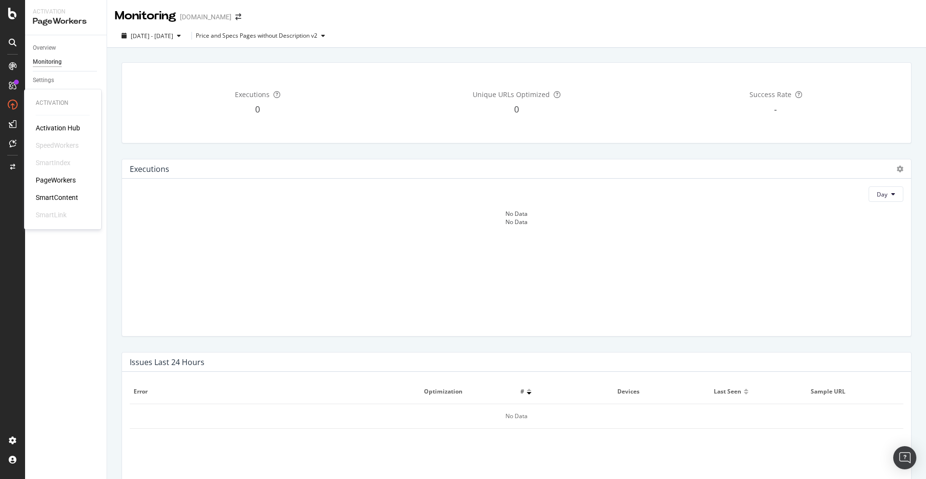
click at [65, 185] on div "Activation Hub SpeedWorkers SmartIndex PageWorkers SmartContent SmartLink" at bounding box center [63, 171] width 54 height 97
click at [57, 180] on div "PageWorkers" at bounding box center [56, 180] width 40 height 10
